Goal: Information Seeking & Learning: Learn about a topic

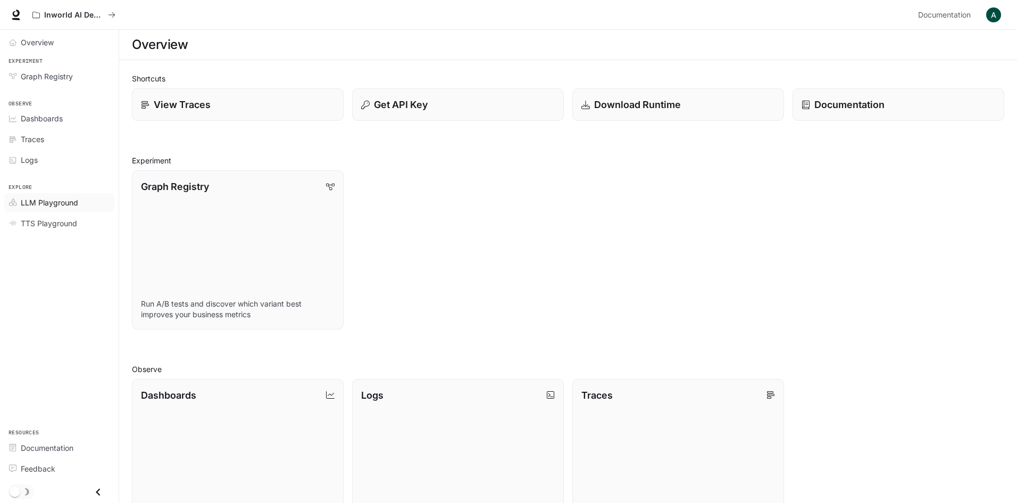
click at [55, 201] on span "LLM Playground" at bounding box center [49, 202] width 57 height 11
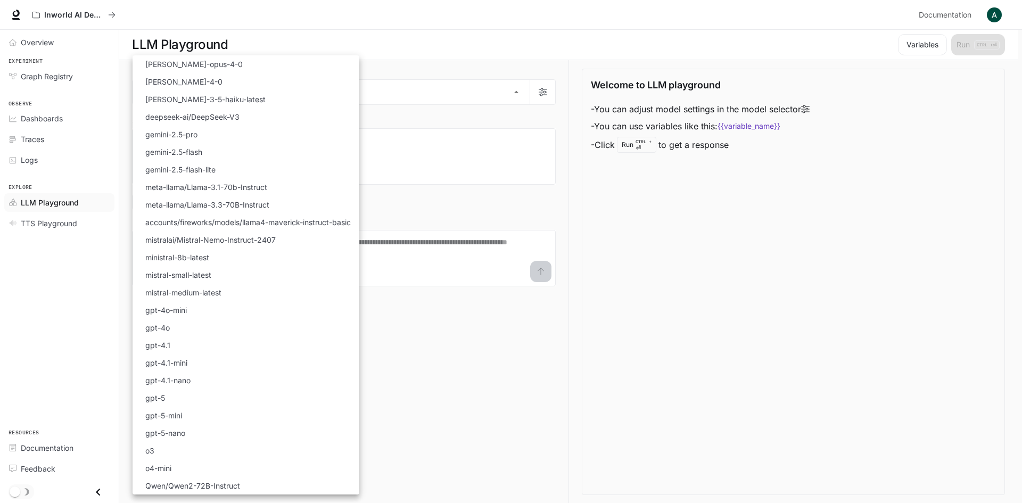
click at [343, 94] on body "Skip to main content Inworld AI Demos Documentation Documentation Portal Overvi…" at bounding box center [511, 251] width 1022 height 503
click at [442, 438] on div at bounding box center [511, 251] width 1022 height 503
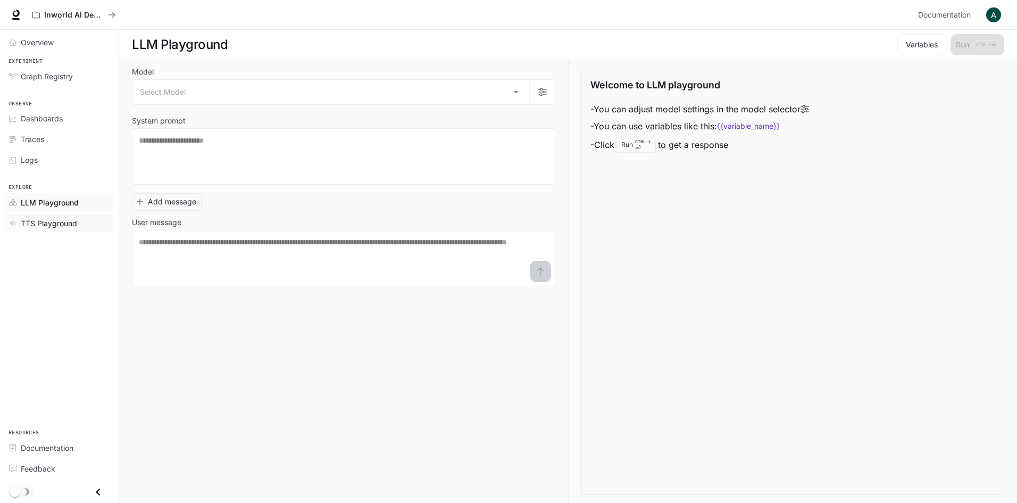
click at [54, 224] on span "TTS Playground" at bounding box center [49, 223] width 56 height 11
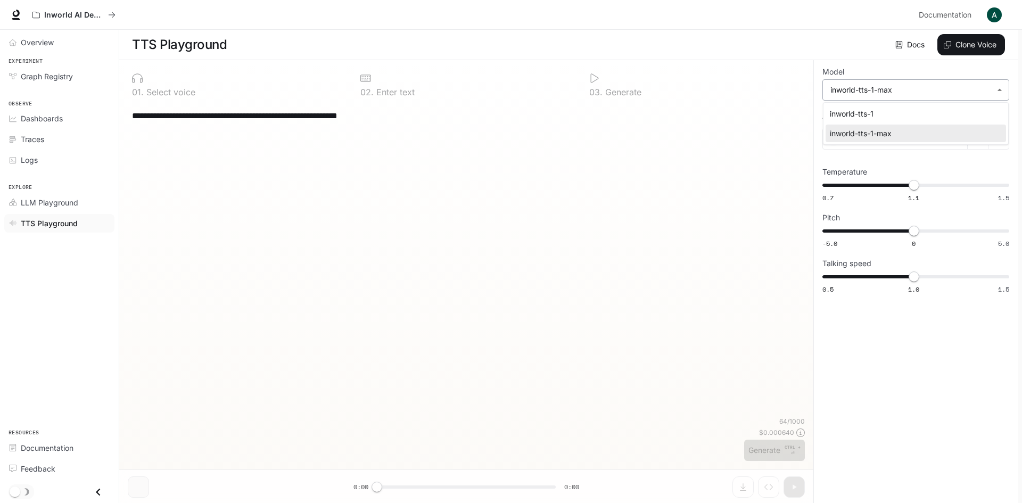
click at [882, 91] on body "**********" at bounding box center [511, 251] width 1022 height 503
click at [870, 111] on div "inworld-tts-1" at bounding box center [914, 113] width 168 height 11
type input "**********"
click at [884, 143] on p "Select a voice" at bounding box center [868, 139] width 49 height 11
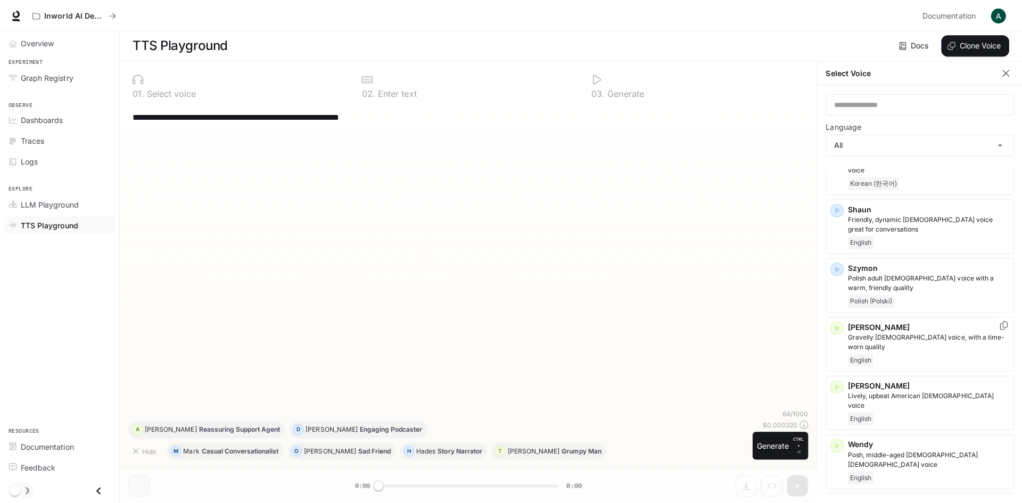
scroll to position [2508, 0]
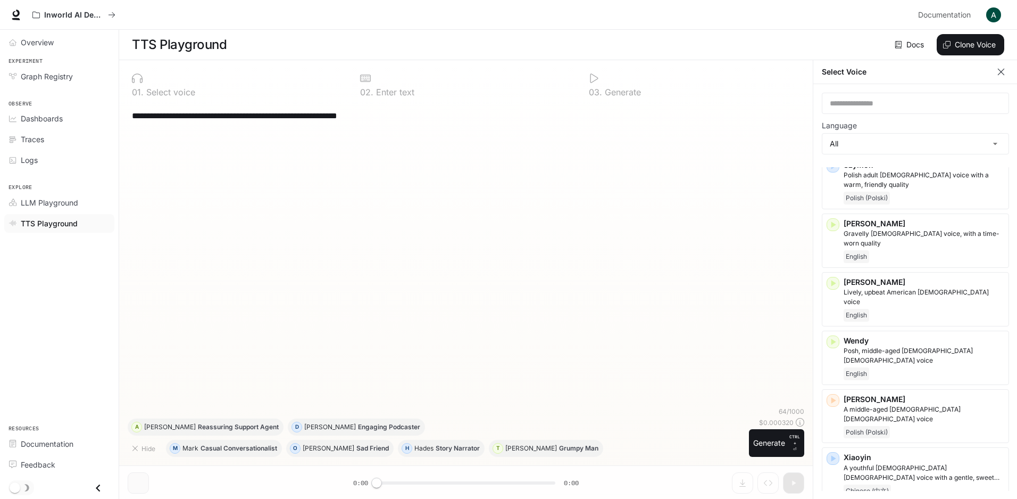
click at [36, 142] on span "Traces" at bounding box center [32, 139] width 23 height 11
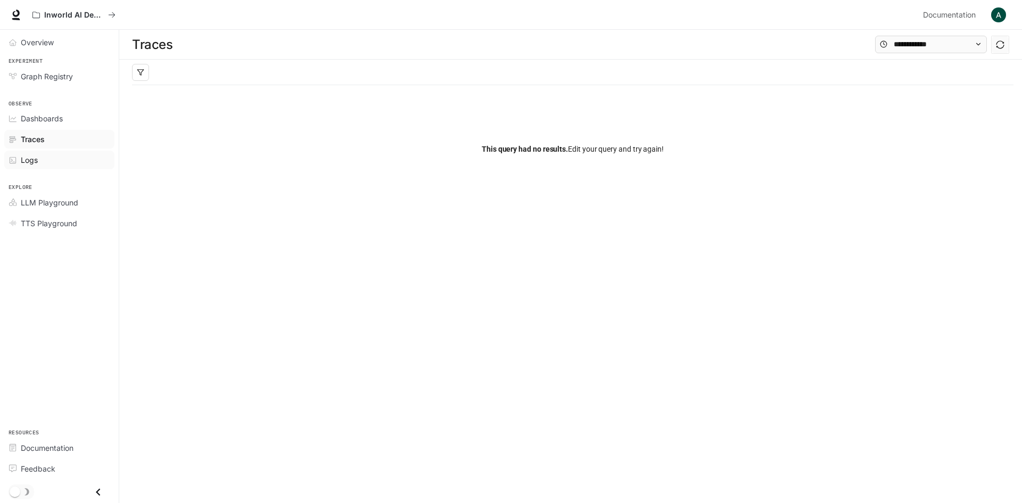
click at [23, 159] on span "Logs" at bounding box center [29, 159] width 17 height 11
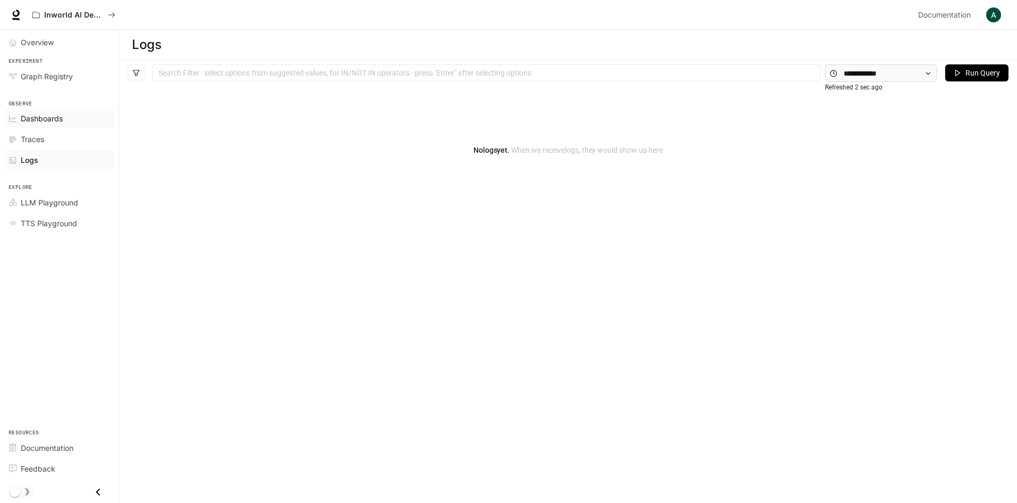
click at [54, 120] on span "Dashboards" at bounding box center [42, 118] width 42 height 11
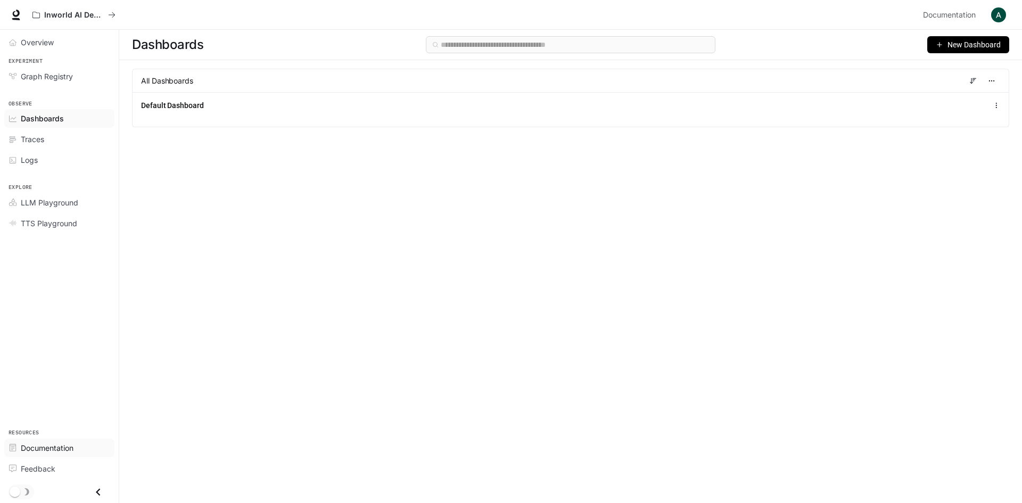
click at [55, 453] on link "Documentation" at bounding box center [59, 447] width 110 height 19
